Goal: Task Accomplishment & Management: Complete application form

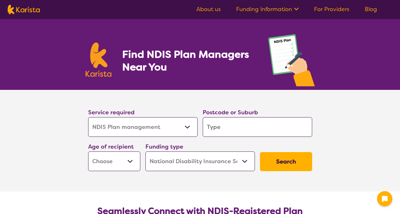
select select "NDIS Plan management"
select select "NDIS"
select select "NDIS Plan management"
select select "NDIS"
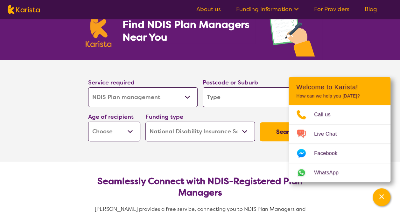
scroll to position [30, 0]
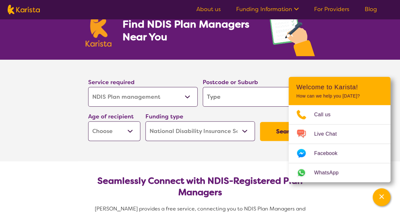
click at [110, 98] on select "Allied Health Assistant Assessment ([MEDICAL_DATA] or [MEDICAL_DATA]) Behaviour…" at bounding box center [142, 97] width 109 height 20
click at [218, 96] on input "search" at bounding box center [257, 97] width 109 height 20
type input "C"
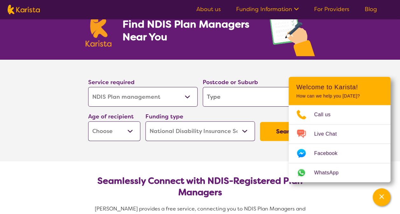
type input "I"
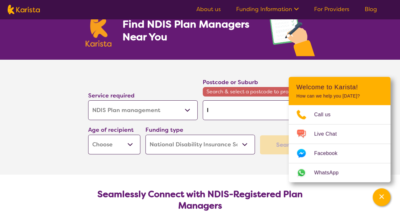
type input "In"
type input "Ind"
type input "Indo"
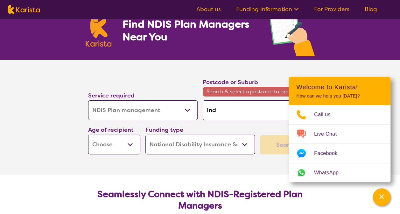
type input "Indo"
type input "Indoo"
type input "Indoor"
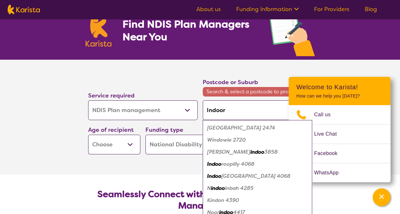
type input "Indooro"
type input "Indooroo"
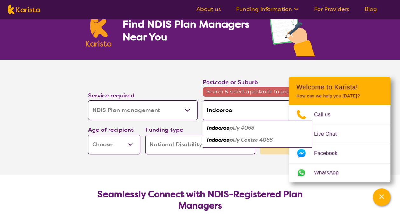
type input "Indooroop"
type input "Indooroopu"
type input "Indooroopui"
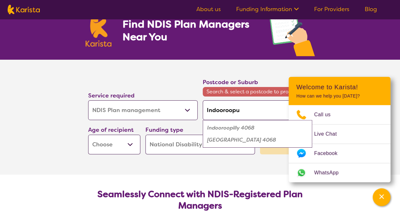
type input "Indooroopui"
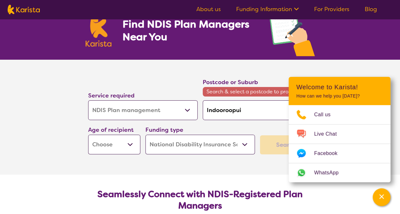
type input "Indooroopuil"
type input "Indooroopuily"
type input "Indooroopilly"
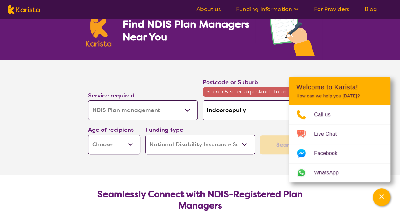
type input "Indooroopilly"
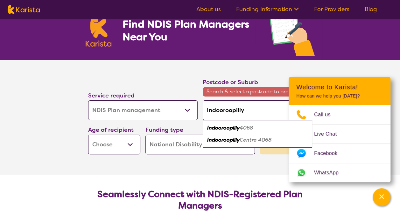
type input "Indooroopilly"
click at [126, 146] on select "Early Childhood - 0 to 9 Child - 10 to 11 Adolescent - 12 to 17 Adult - 18 to 6…" at bounding box center [114, 145] width 52 height 20
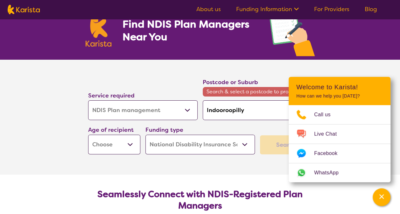
select select "EC"
click at [88, 135] on select "Early Childhood - 0 to 9 Child - 10 to 11 Adolescent - 12 to 17 Adult - 18 to 6…" at bounding box center [114, 145] width 52 height 20
select select "EC"
click at [250, 162] on section "Service required Allied Health Assistant Assessment ([MEDICAL_DATA] or [MEDICAL…" at bounding box center [200, 117] width 254 height 115
click at [378, 199] on icon "Channel Menu" at bounding box center [381, 197] width 6 height 6
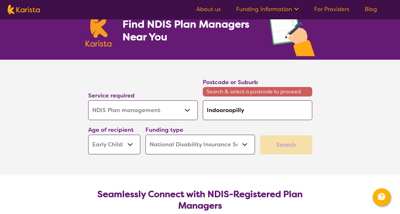
click at [282, 150] on div "Search" at bounding box center [286, 145] width 52 height 19
click at [230, 145] on select "Home Care Package (HCP) National Disability Insurance Scheme (NDIS) I don't know" at bounding box center [199, 145] width 109 height 20
click at [145, 135] on select "Home Care Package (HCP) National Disability Insurance Scheme (NDIS) I don't know" at bounding box center [199, 145] width 109 height 20
click at [184, 110] on select "Allied Health Assistant Assessment ([MEDICAL_DATA] or [MEDICAL_DATA]) Behaviour…" at bounding box center [142, 111] width 109 height 20
click at [88, 101] on select "Allied Health Assistant Assessment ([MEDICAL_DATA] or [MEDICAL_DATA]) Behaviour…" at bounding box center [142, 111] width 109 height 20
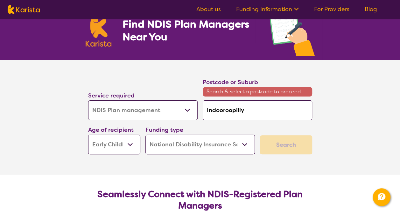
click at [237, 131] on div "Funding type Home Care Package (HCP) National Disability Insurance Scheme (NDIS…" at bounding box center [199, 139] width 109 height 29
click at [260, 109] on input "Indooroopilly" at bounding box center [257, 111] width 109 height 20
drag, startPoint x: 260, startPoint y: 109, endPoint x: 179, endPoint y: 93, distance: 83.0
click at [179, 93] on div "Service required Allied Health Assistant Assessment ([MEDICAL_DATA] or [MEDICAL…" at bounding box center [200, 116] width 229 height 82
type input "4"
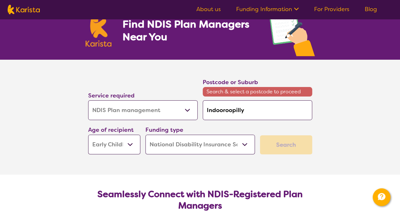
type input "4"
type input "40"
type input "406"
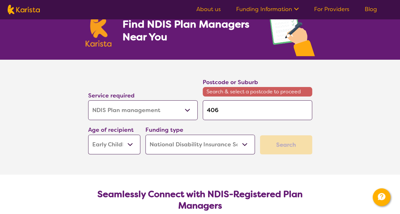
type input "4068"
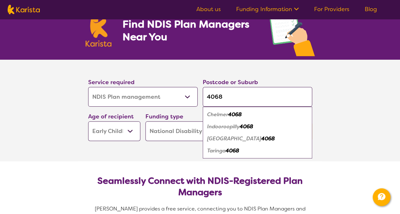
type input "4068"
click at [248, 126] on em "4068" at bounding box center [247, 126] width 14 height 7
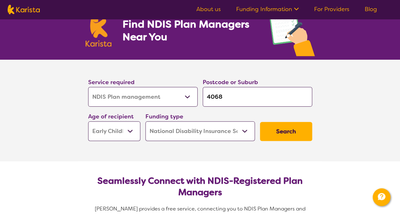
click at [278, 129] on button "Search" at bounding box center [286, 131] width 52 height 19
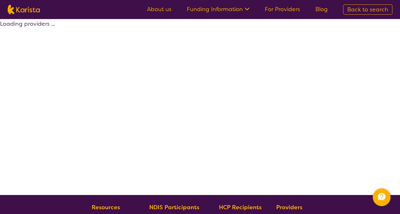
select select "by_score"
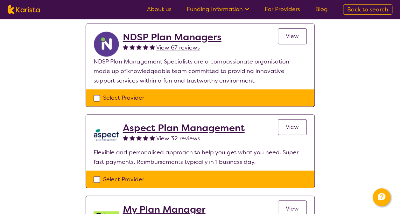
scroll to position [419, 0]
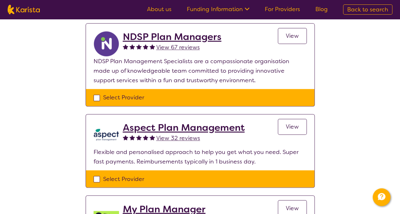
click at [196, 126] on h2 "Aspect Plan Management" at bounding box center [184, 127] width 122 height 11
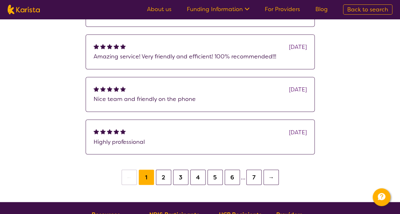
scroll to position [466, 0]
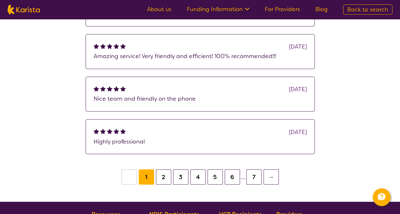
click at [193, 179] on button "4" at bounding box center [197, 177] width 15 height 15
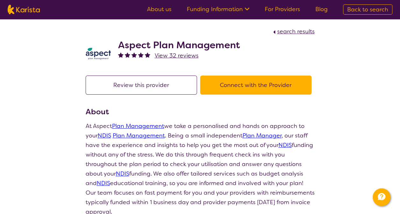
click at [272, 85] on button "Connect with the Provider" at bounding box center [255, 85] width 111 height 19
